Goal: Information Seeking & Learning: Find specific fact

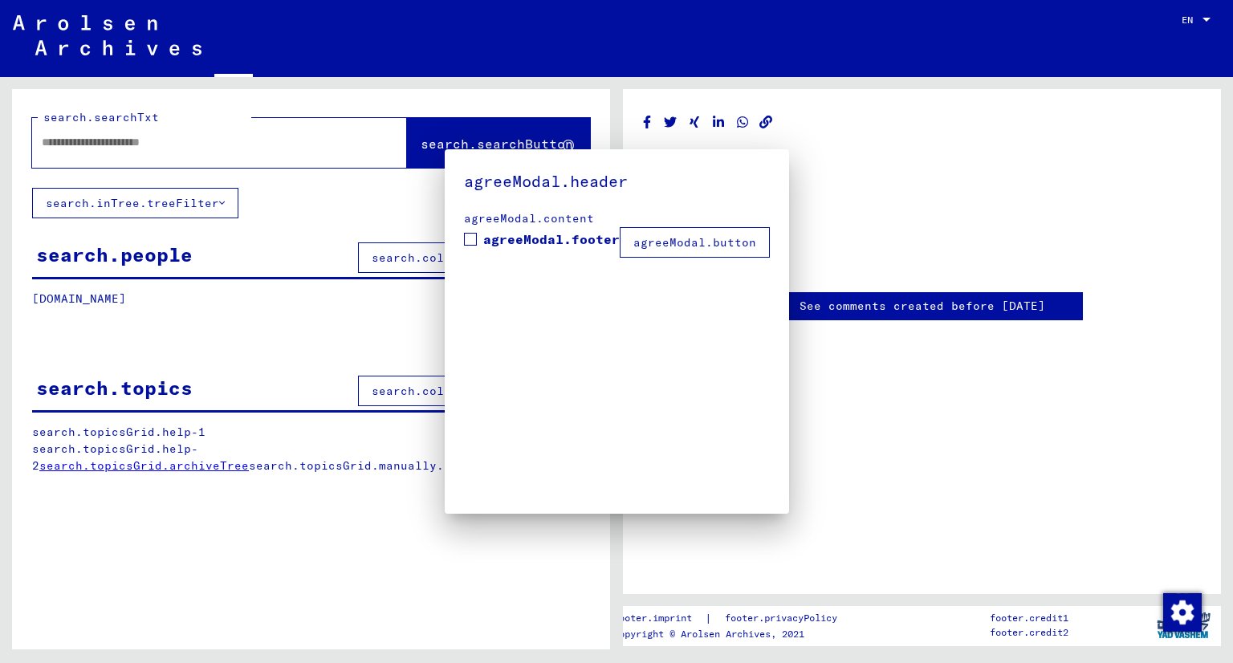
type input "*******"
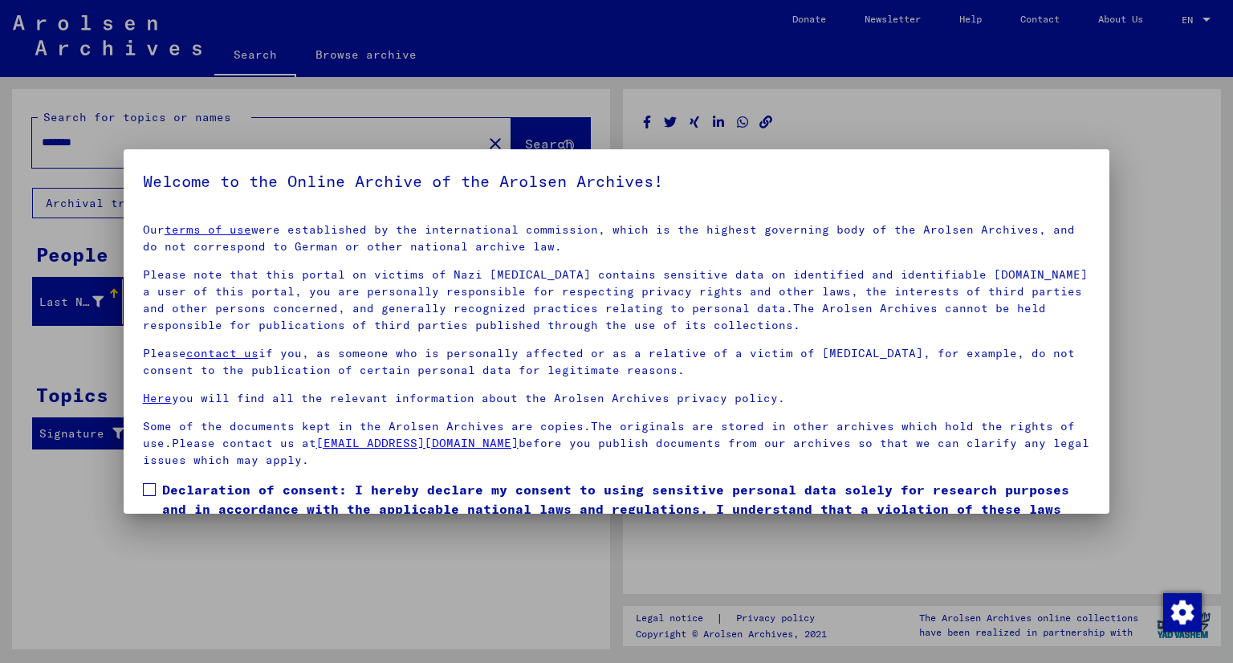
click at [995, 62] on div at bounding box center [616, 331] width 1233 height 663
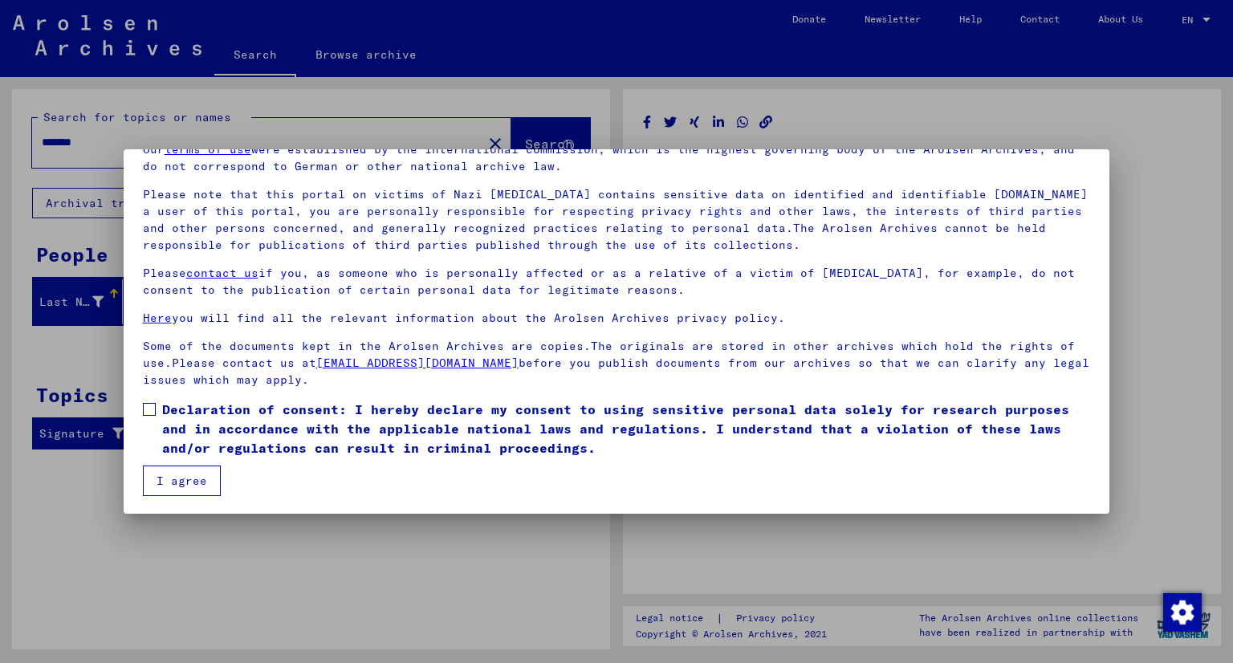
scroll to position [81, 0]
click at [205, 467] on button "I agree" at bounding box center [182, 480] width 78 height 30
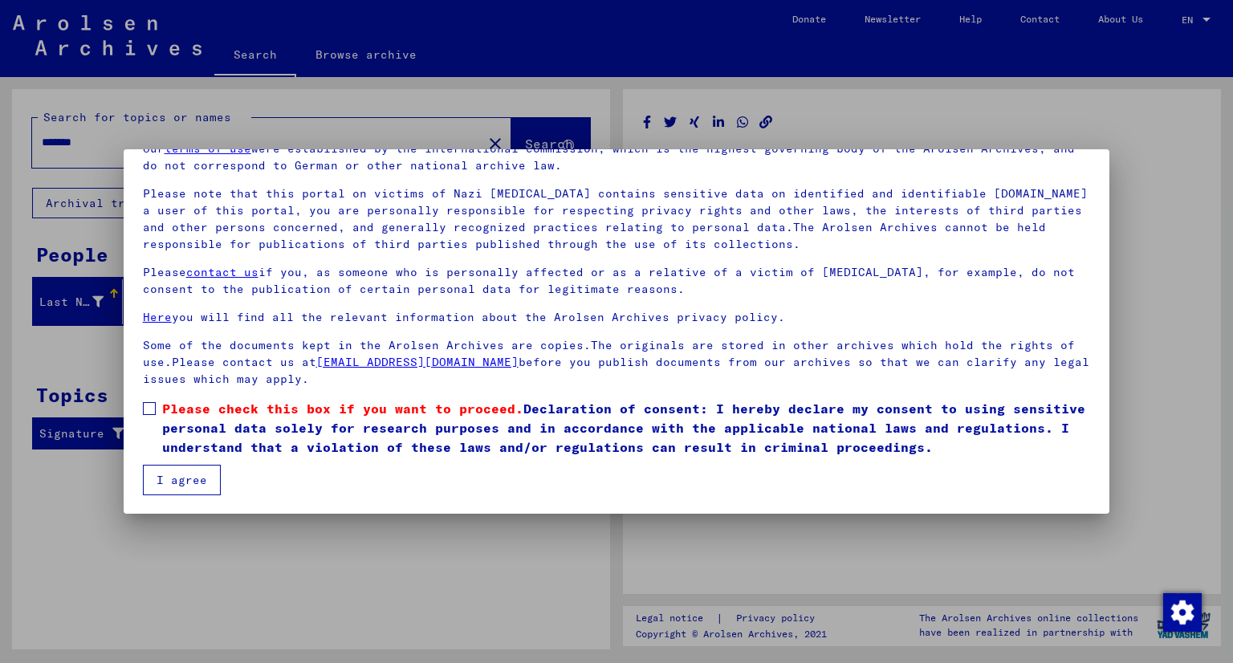
click at [200, 482] on button "I agree" at bounding box center [182, 480] width 78 height 30
click at [156, 412] on label "Please check this box if you want to proceed. Declaration of consent: I hereby …" at bounding box center [617, 428] width 948 height 58
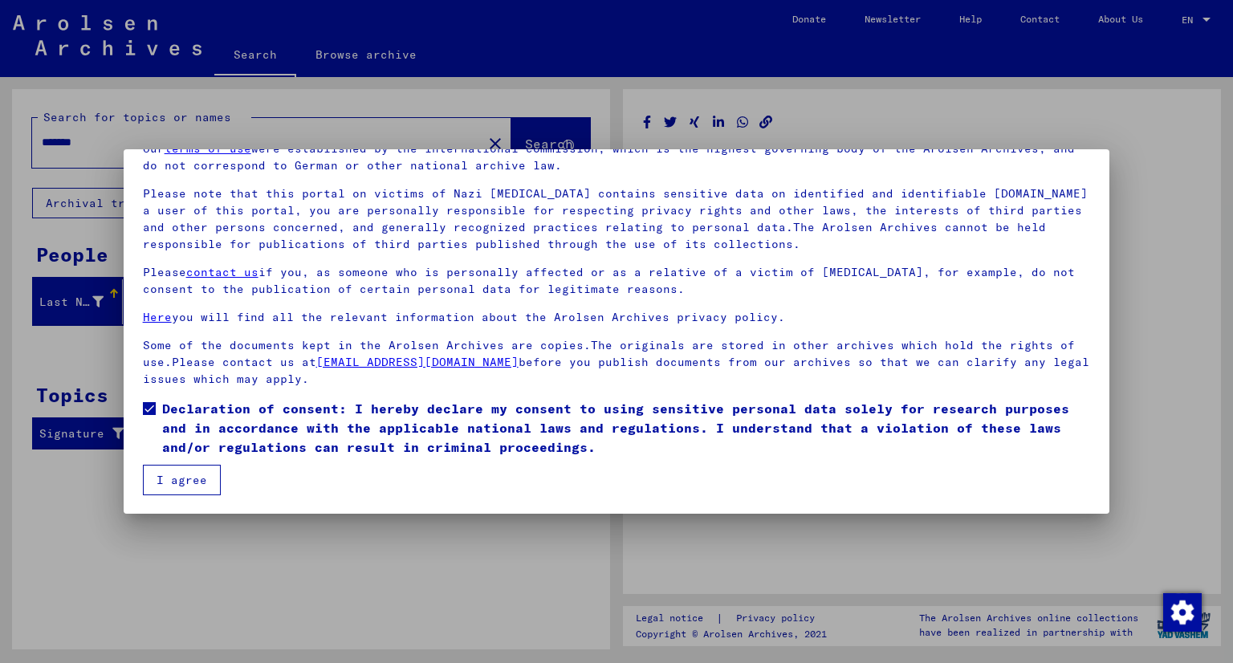
click at [197, 490] on button "I agree" at bounding box center [182, 480] width 78 height 30
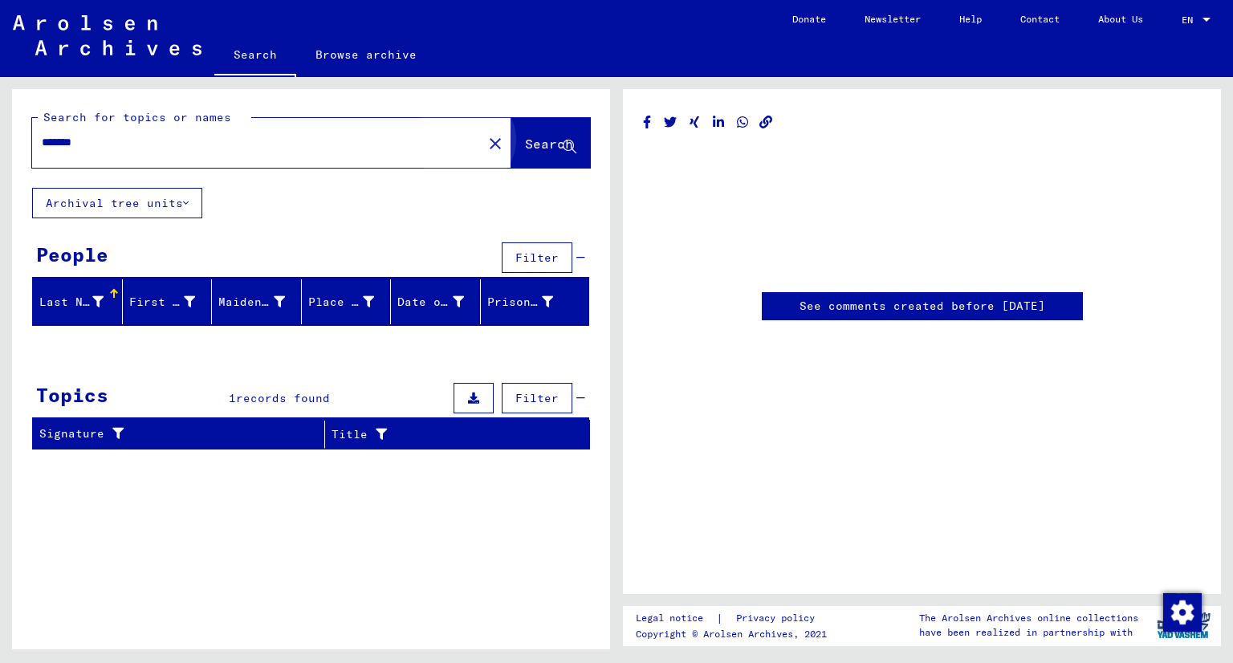
click at [530, 159] on button "Search" at bounding box center [550, 143] width 79 height 50
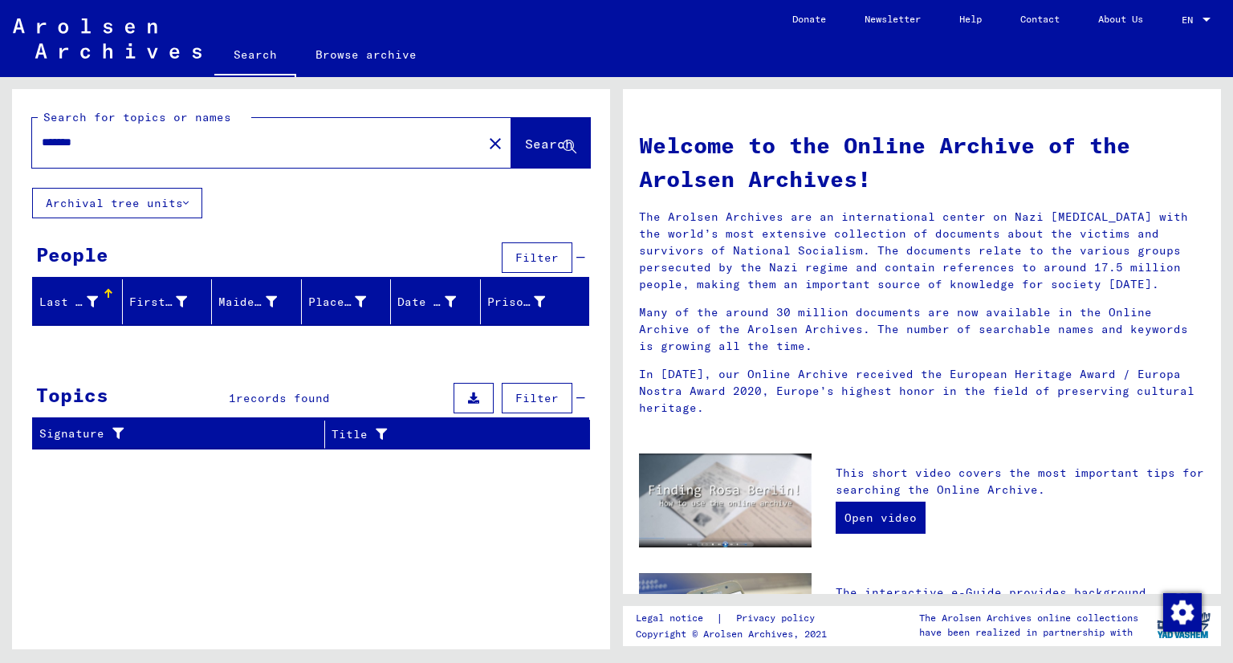
click at [170, 204] on button "Archival tree units" at bounding box center [117, 203] width 170 height 30
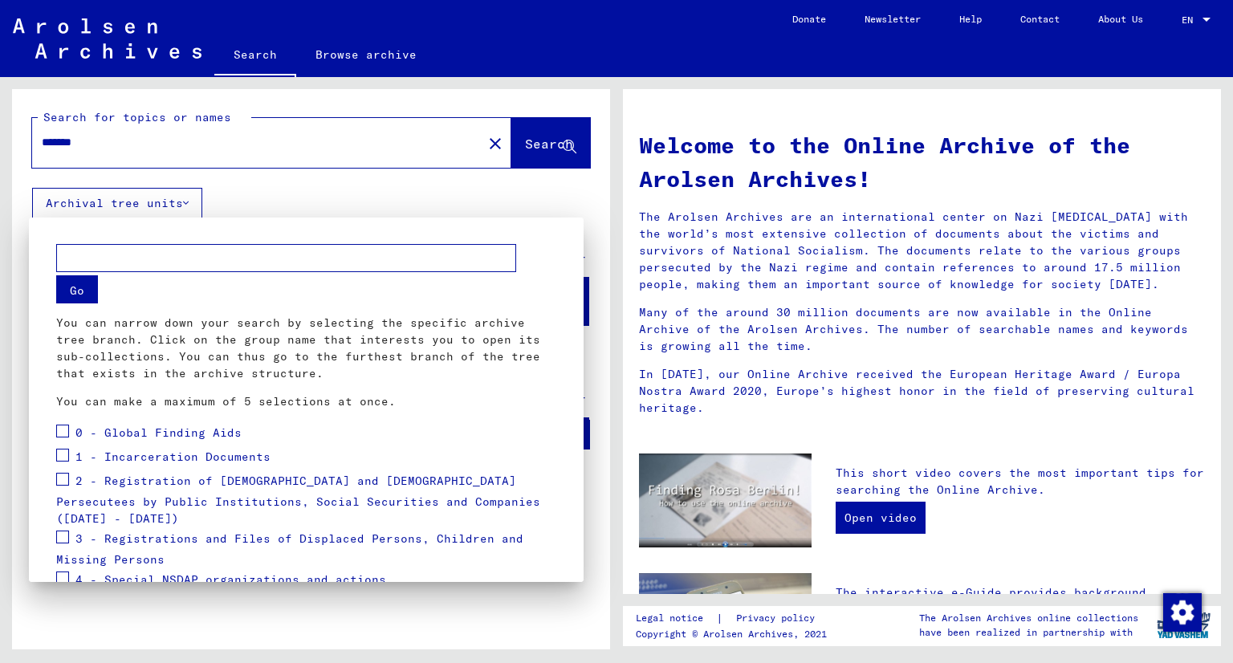
click at [171, 204] on div at bounding box center [616, 331] width 1233 height 663
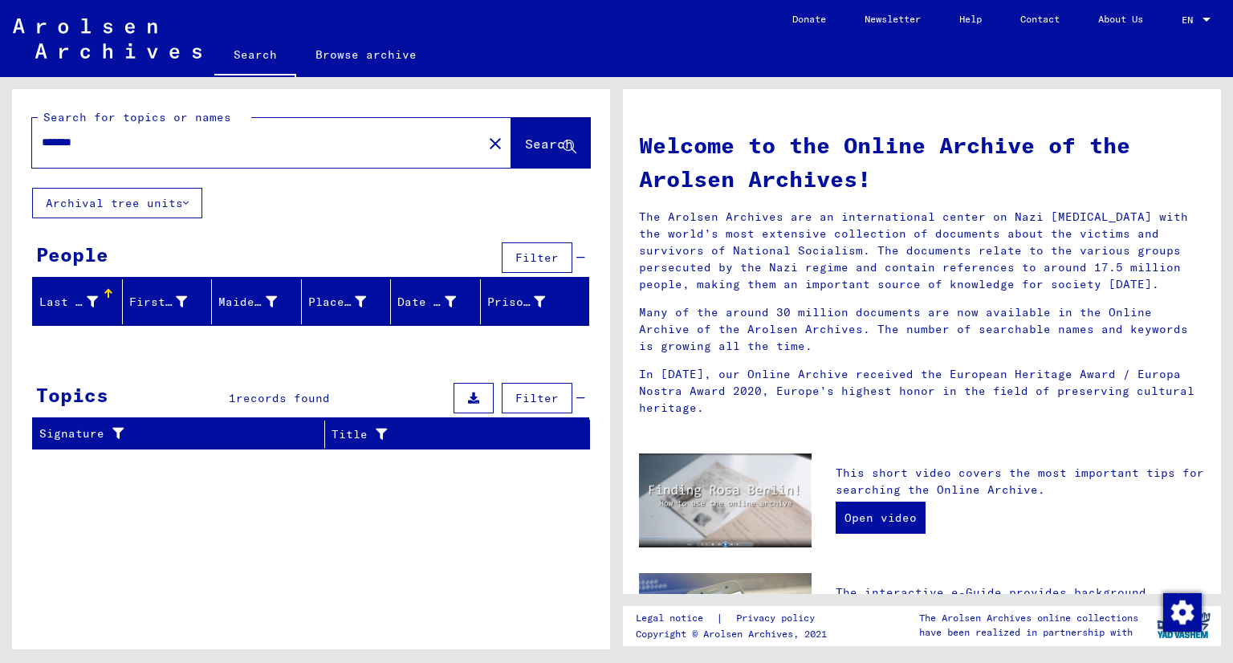
drag, startPoint x: 141, startPoint y: 339, endPoint x: 143, endPoint y: 351, distance: 11.3
click at [141, 341] on div at bounding box center [311, 349] width 598 height 20
click at [323, 370] on div "Search for topics or names ******* close Search Archival tree units People Filt…" at bounding box center [311, 275] width 598 height 373
click at [87, 430] on div "Signature" at bounding box center [171, 433] width 265 height 17
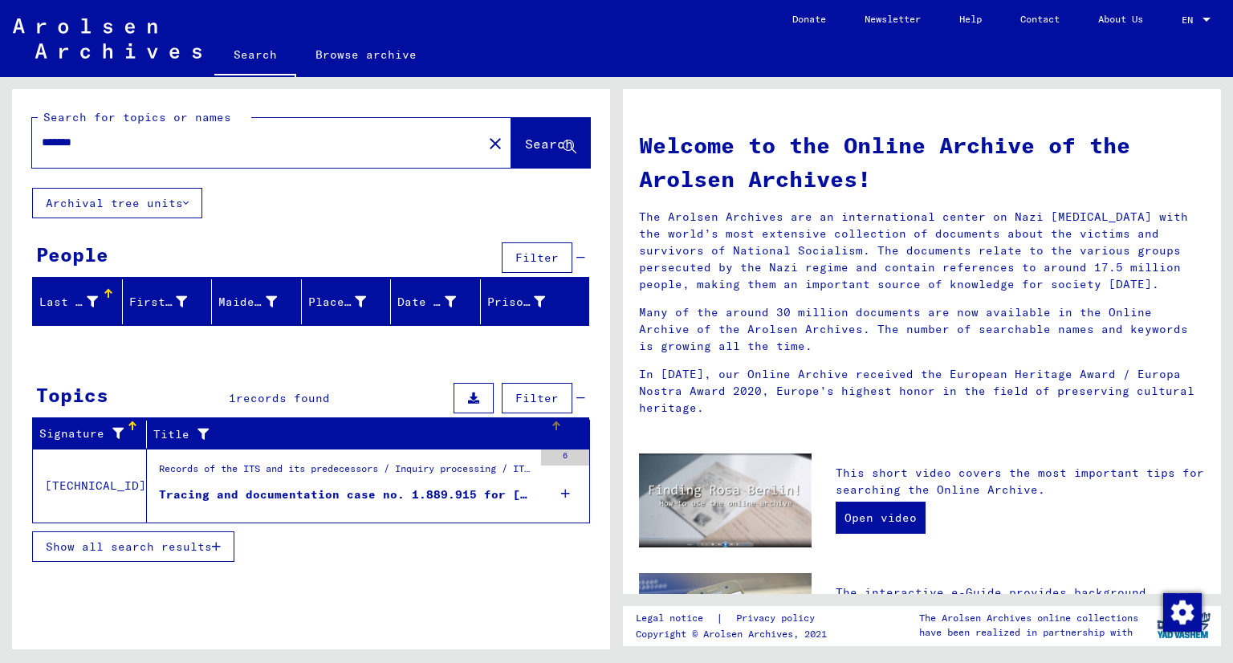
click at [251, 413] on div "Topics 1 records found Filter" at bounding box center [310, 399] width 557 height 41
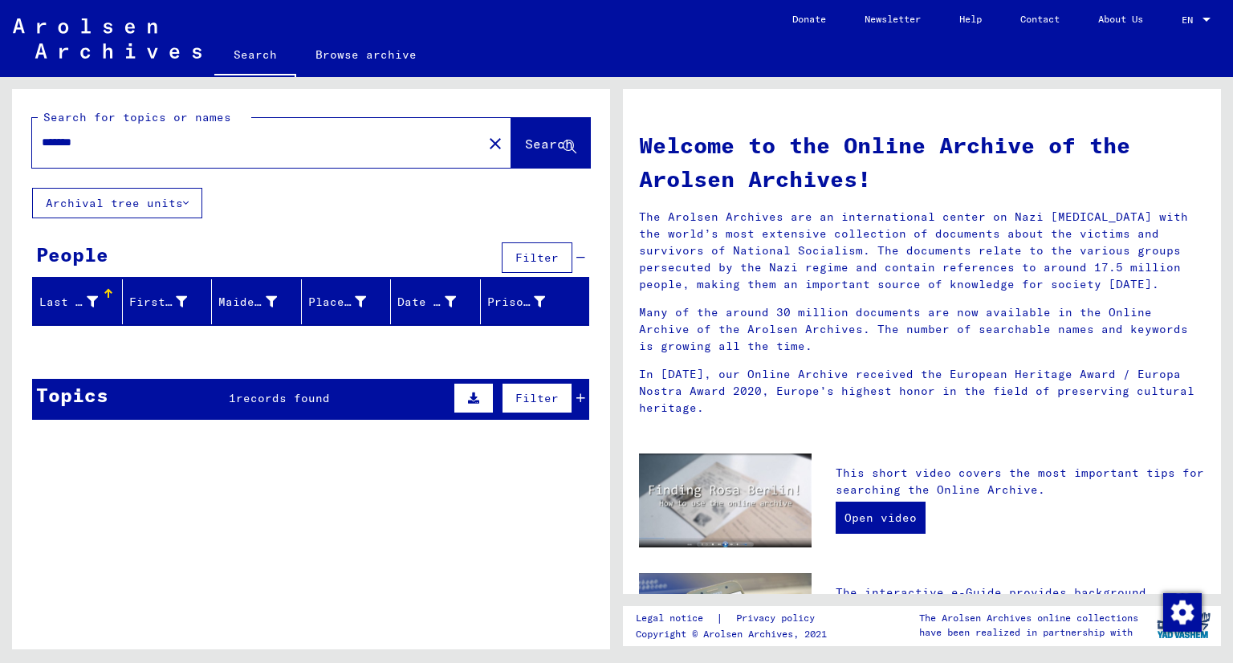
click at [263, 396] on span "records found" at bounding box center [283, 398] width 94 height 14
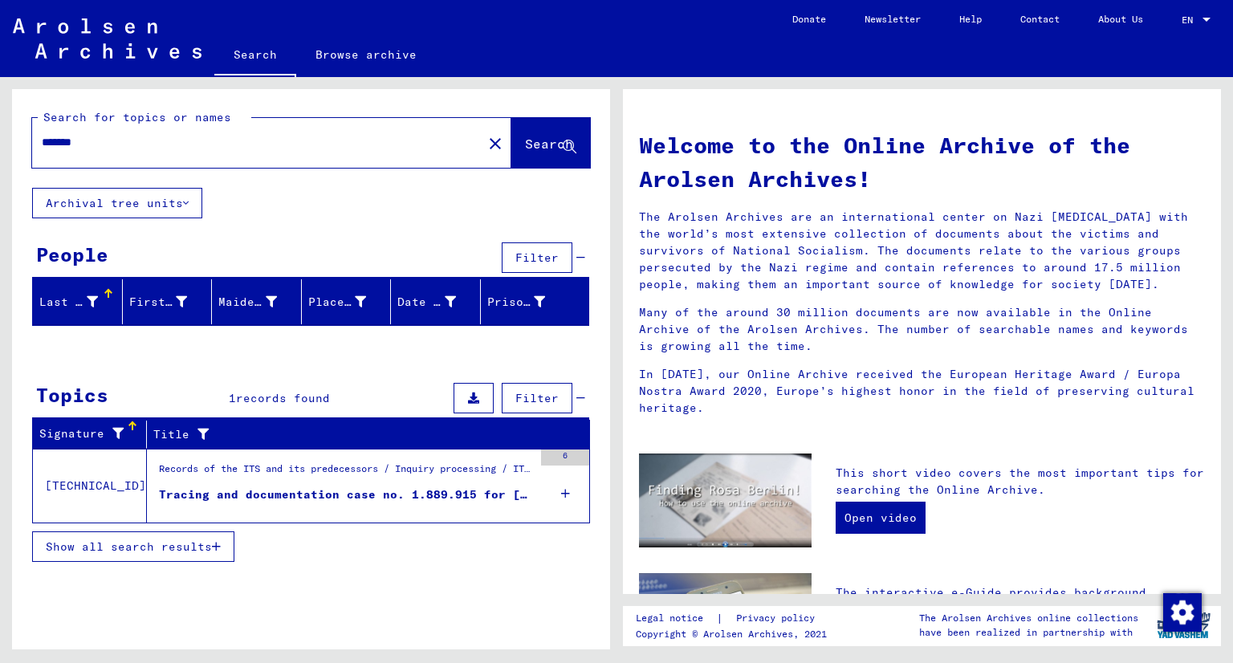
click at [267, 486] on div "Tracing and documentation case no. 1.889.915 for [PERSON_NAME] born [DEMOGRAPHI…" at bounding box center [346, 494] width 374 height 17
